Goal: Task Accomplishment & Management: Manage account settings

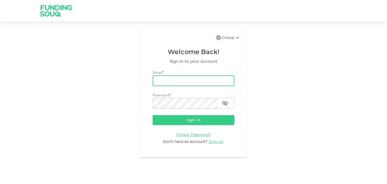
click at [195, 83] on input "email" at bounding box center [193, 80] width 82 height 11
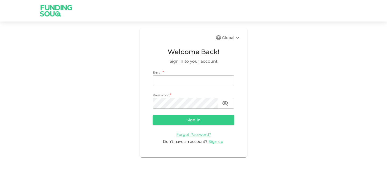
type input "[EMAIL_ADDRESS][DOMAIN_NAME]"
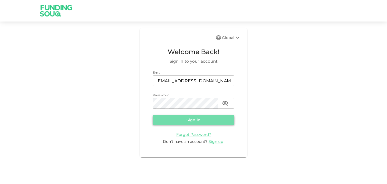
click at [194, 119] on button "Sign in" at bounding box center [193, 120] width 82 height 10
